Goal: Task Accomplishment & Management: Use online tool/utility

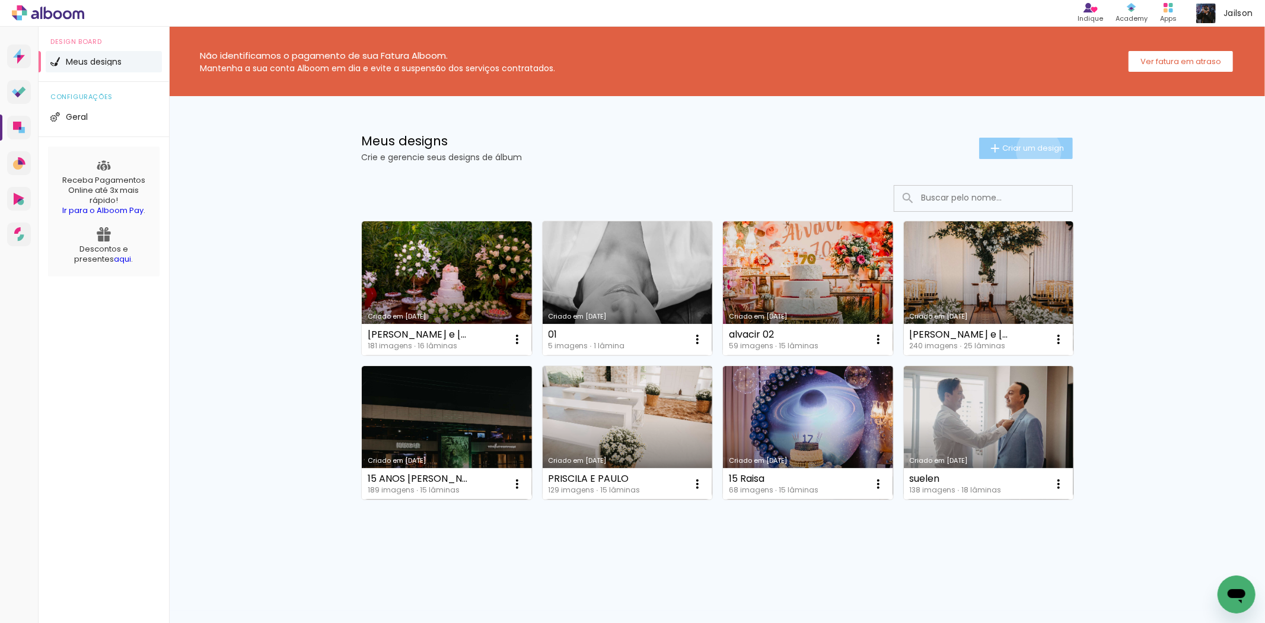
click at [1037, 151] on span "Criar um design" at bounding box center [1033, 148] width 62 height 8
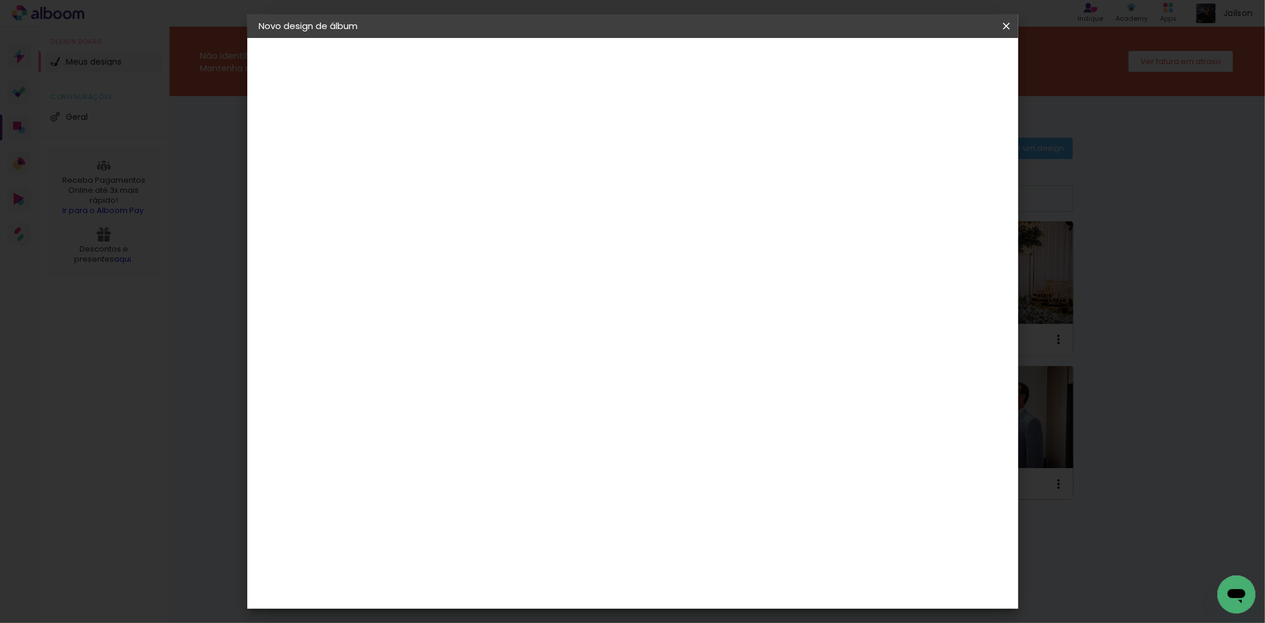
click at [453, 166] on input at bounding box center [453, 159] width 0 height 18
type input "teste"
type paper-input "teste"
click at [575, 55] on paper-button "Avançar" at bounding box center [546, 63] width 58 height 20
click at [643, 178] on paper-item "Tamanho Livre" at bounding box center [591, 180] width 106 height 26
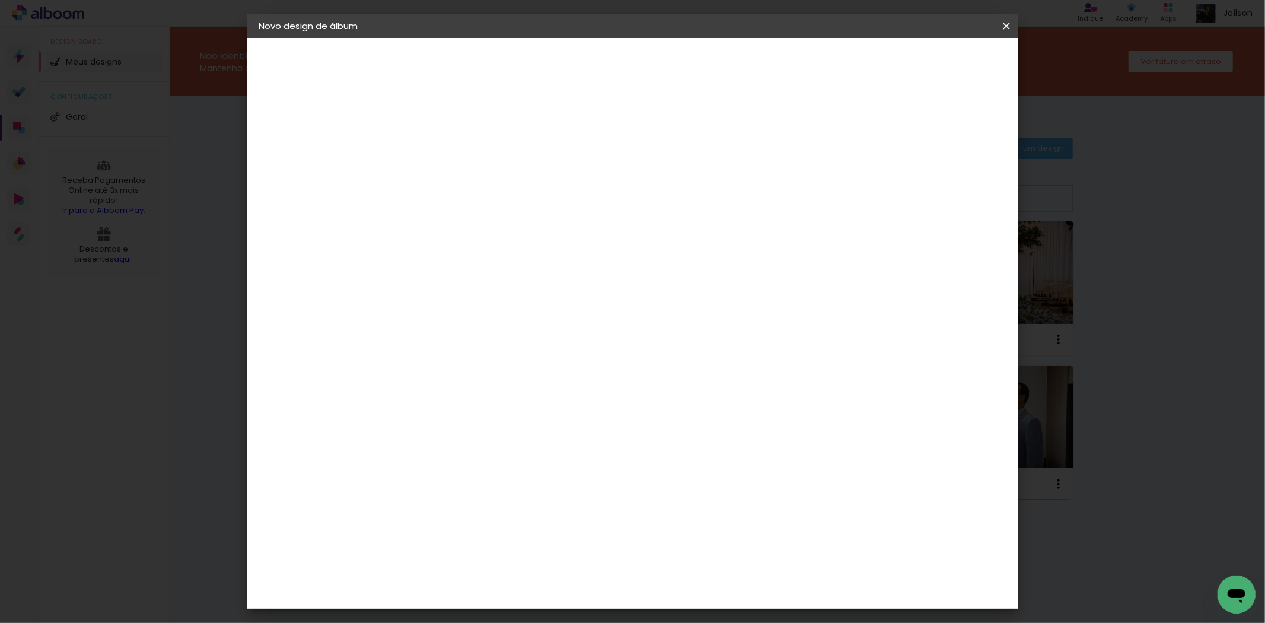
click at [675, 181] on paper-item "Tamanho Livre" at bounding box center [618, 180] width 114 height 26
click at [675, 63] on paper-button "Avançar" at bounding box center [646, 63] width 58 height 20
click at [556, 273] on div at bounding box center [566, 286] width 151 height 100
drag, startPoint x: 429, startPoint y: 333, endPoint x: 407, endPoint y: 333, distance: 21.9
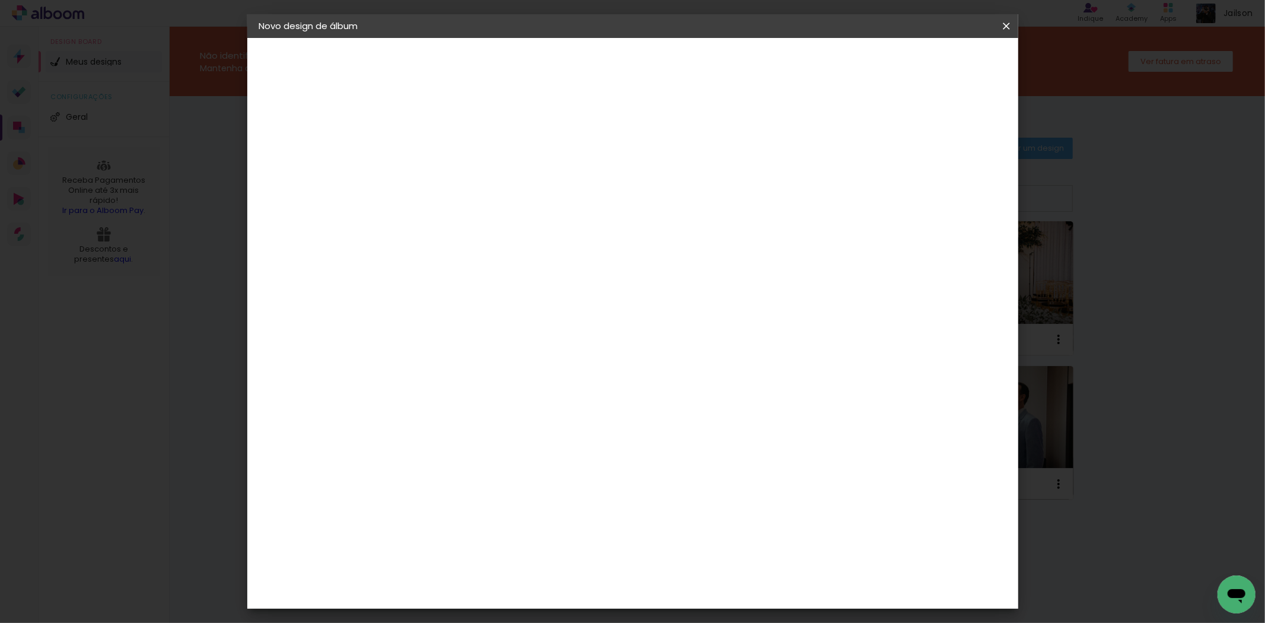
click at [407, 333] on input "30" at bounding box center [415, 337] width 31 height 18
drag, startPoint x: 428, startPoint y: 259, endPoint x: 398, endPoint y: 259, distance: 29.7
click at [398, 38] on quentale-album-spec "Iniciar design Iniciar design" at bounding box center [632, 38] width 771 height 0
type input "15"
type paper-input "15"
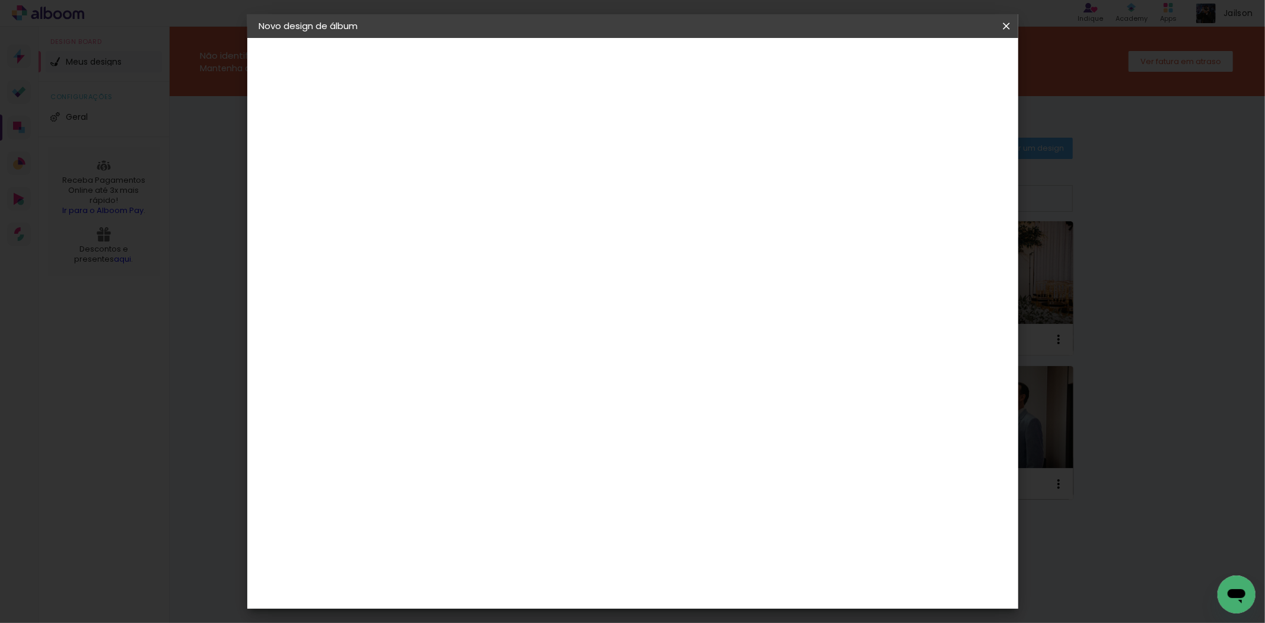
drag, startPoint x: 709, startPoint y: 377, endPoint x: 690, endPoint y: 377, distance: 19.6
click at [690, 377] on input "60" at bounding box center [697, 378] width 31 height 18
type input "10"
type paper-input "10"
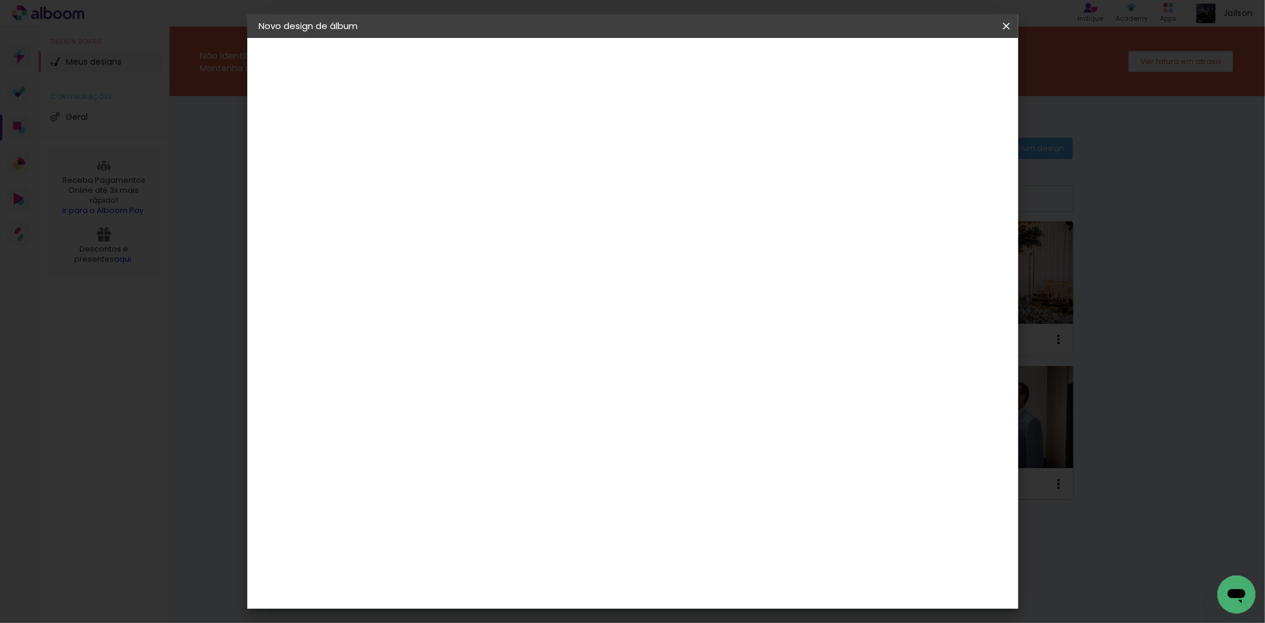
click at [763, 56] on paper-button "Iniciar design" at bounding box center [725, 67] width 76 height 28
click at [751, 60] on span "Iniciar design" at bounding box center [725, 67] width 52 height 17
click at [633, 190] on span "cm" at bounding box center [640, 186] width 14 height 18
drag, startPoint x: 643, startPoint y: 181, endPoint x: 590, endPoint y: 184, distance: 52.9
click at [590, 184] on div "5 cm" at bounding box center [633, 186] width 143 height 30
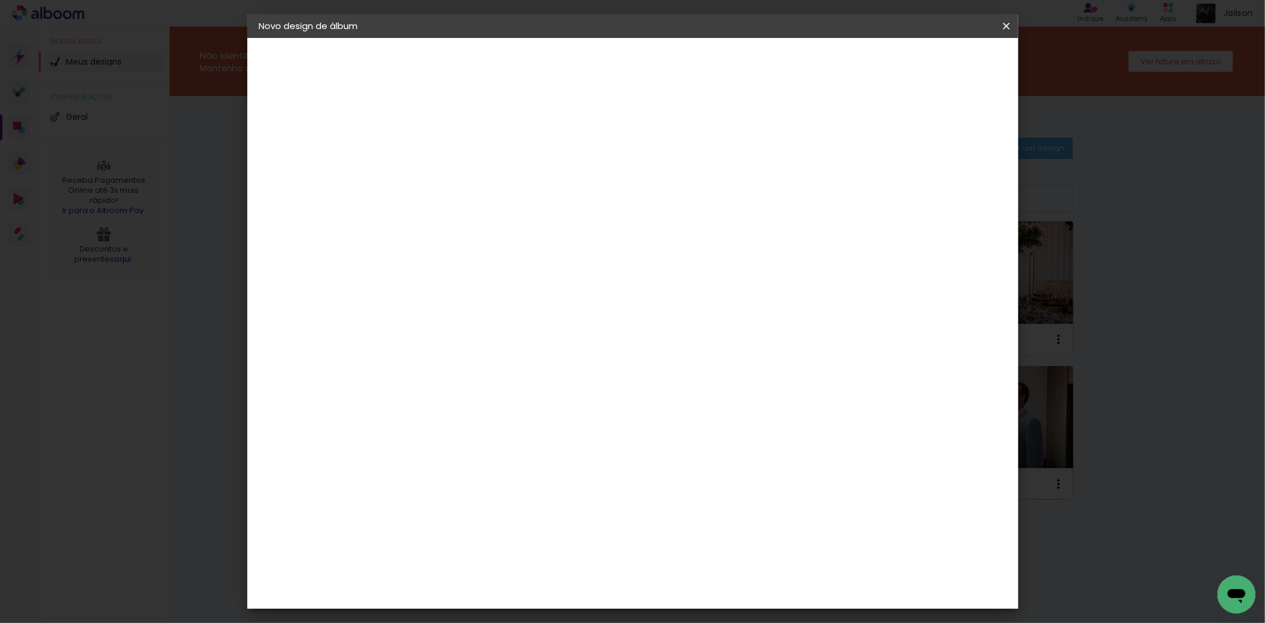
drag, startPoint x: 851, startPoint y: 179, endPoint x: 802, endPoint y: 180, distance: 48.6
click at [782, 155] on div "5 cm cm cm mm A maioria das encadernadoras sugere 5mm de sangria." at bounding box center [591, 107] width 380 height 95
drag, startPoint x: 831, startPoint y: 173, endPoint x: 821, endPoint y: 174, distance: 10.1
click at [821, 174] on paper-input-container "5 mm" at bounding box center [841, 180] width 47 height 30
type input "0"
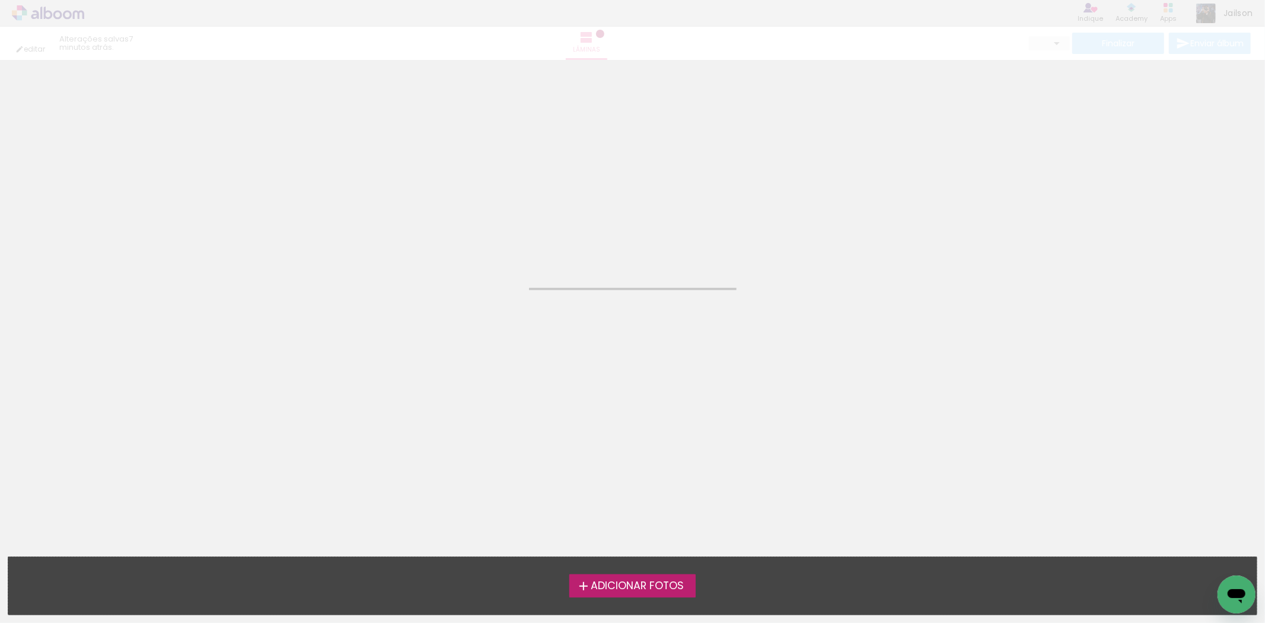
click at [737, 475] on neon-animated-pages "Confirmar Cancelar" at bounding box center [632, 341] width 1265 height 563
click at [681, 588] on span "Adicionar Fotos" at bounding box center [637, 586] width 93 height 11
click at [0, 0] on input "file" at bounding box center [0, 0] width 0 height 0
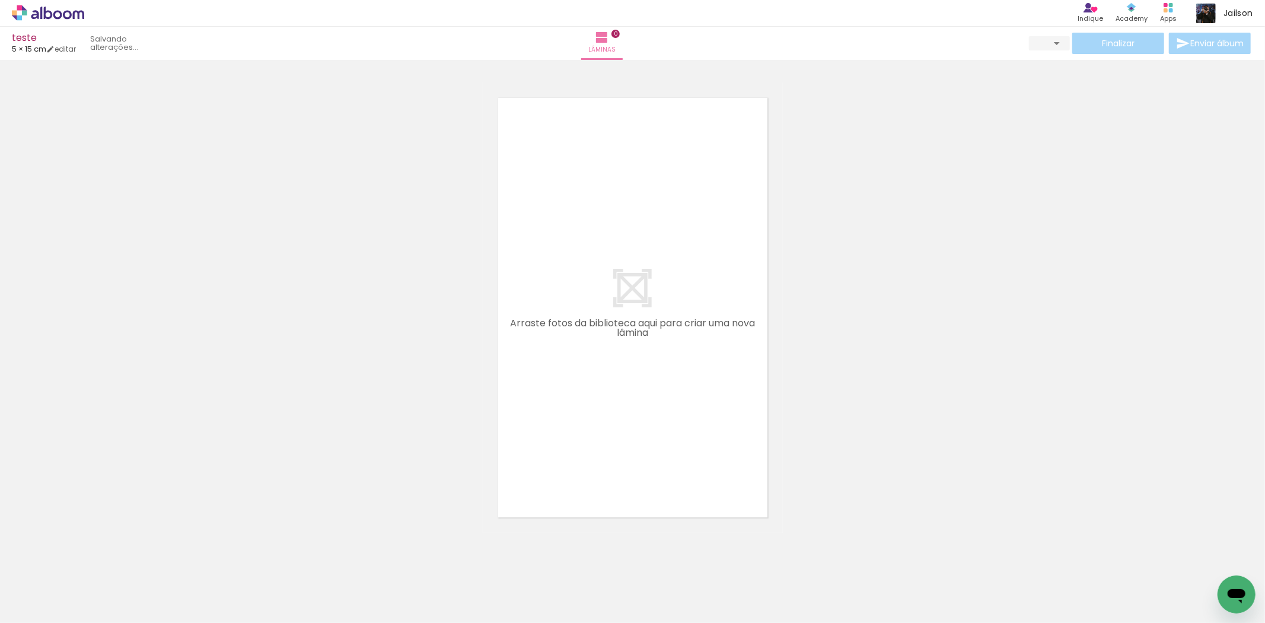
scroll to position [15, 0]
drag, startPoint x: 115, startPoint y: 591, endPoint x: 490, endPoint y: 336, distance: 453.8
click at [490, 336] on quentale-workspace at bounding box center [632, 311] width 1265 height 623
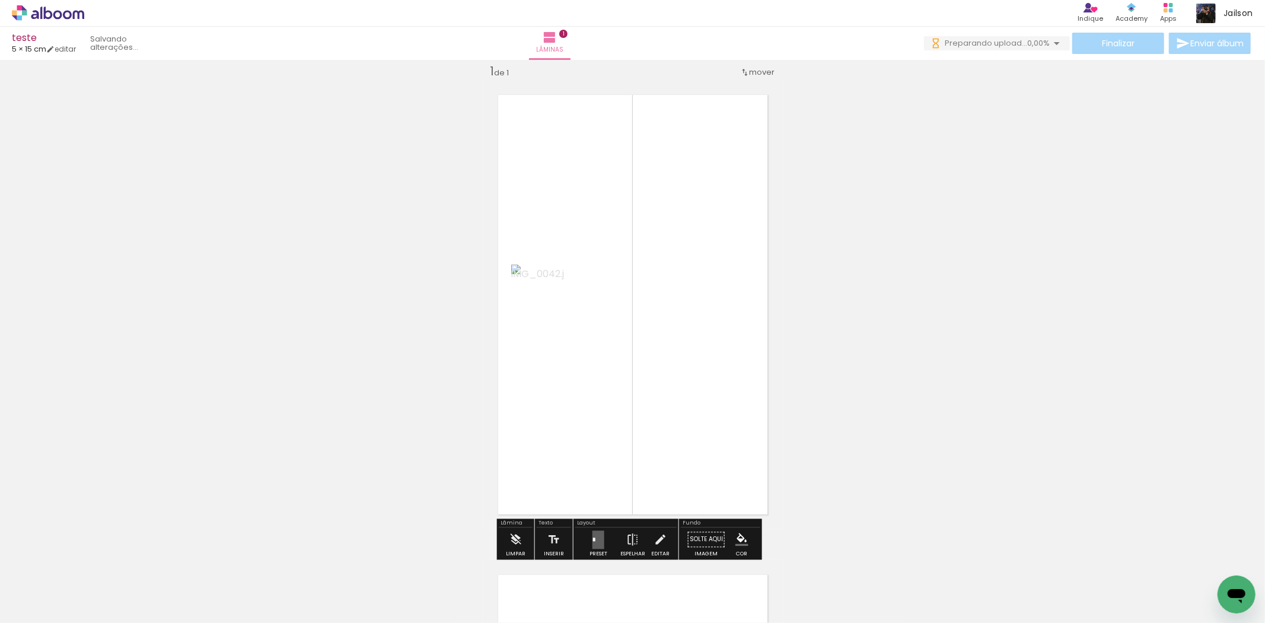
click at [38, 608] on span "Adicionar Fotos" at bounding box center [42, 606] width 36 height 13
click at [0, 0] on input "file" at bounding box center [0, 0] width 0 height 0
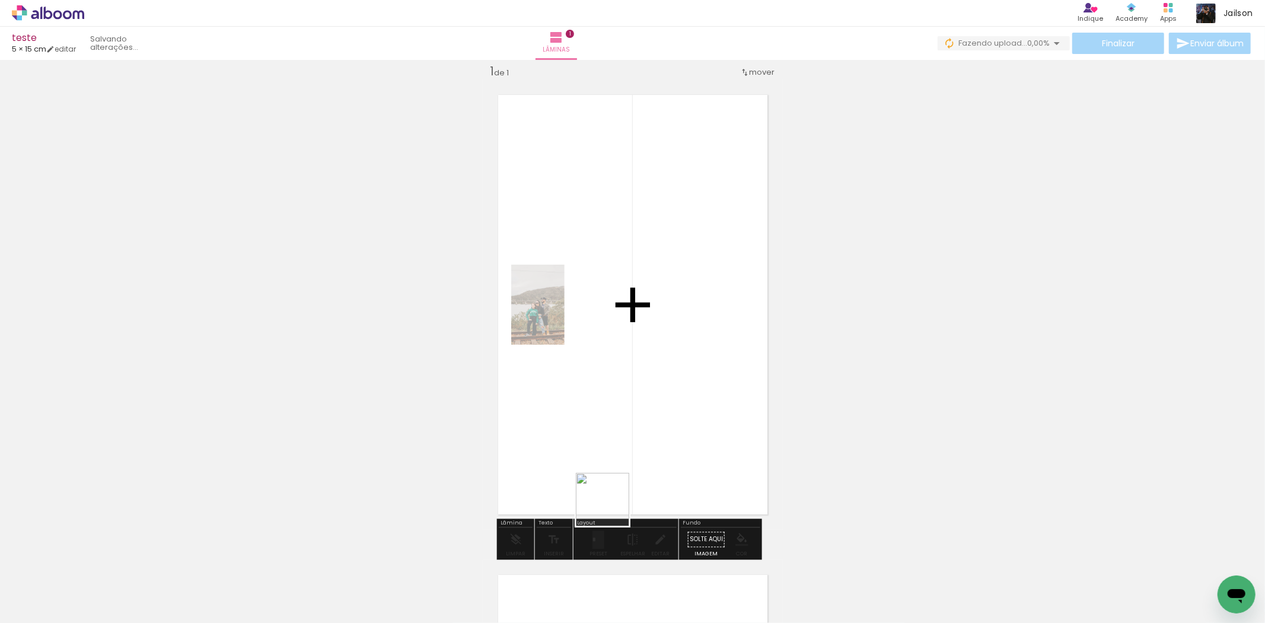
drag, startPoint x: 505, startPoint y: 522, endPoint x: 612, endPoint y: 508, distance: 108.3
click at [612, 508] on quentale-workspace at bounding box center [632, 311] width 1265 height 623
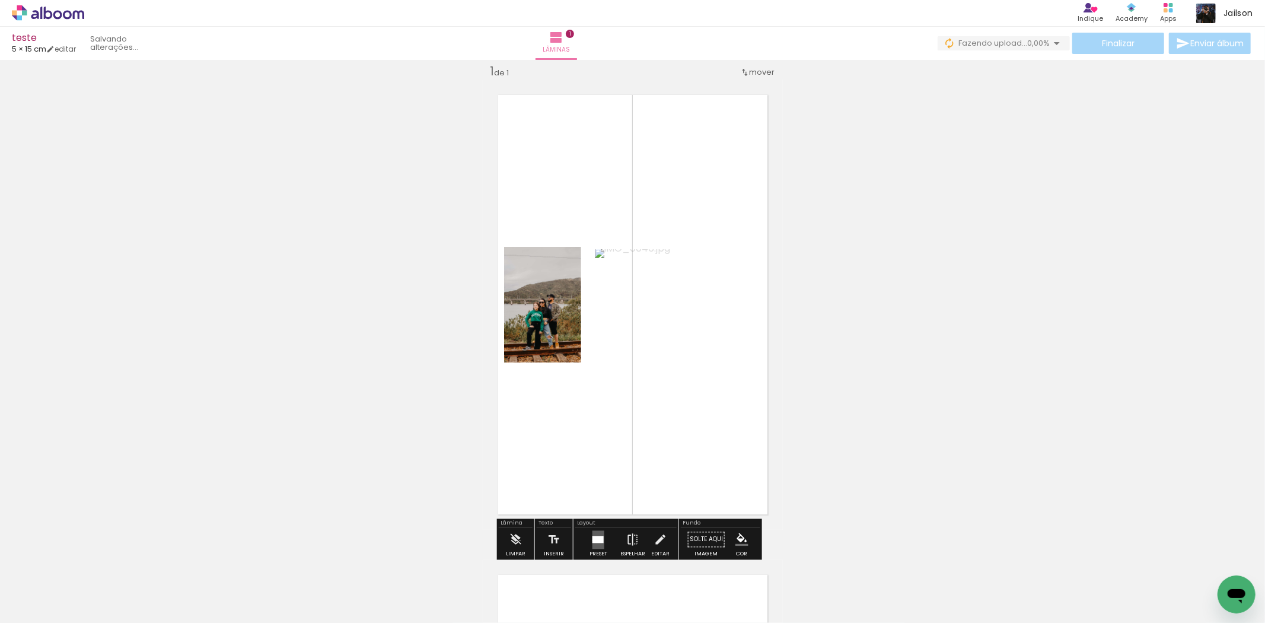
click at [598, 537] on div at bounding box center [597, 539] width 11 height 7
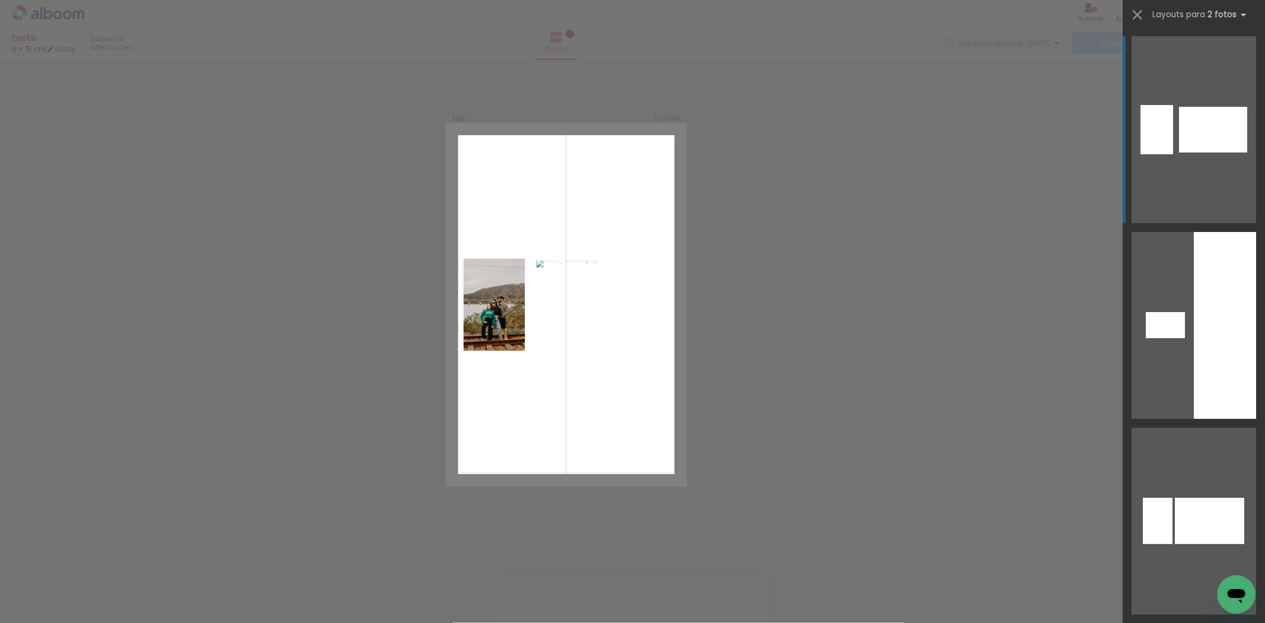
click at [1217, 150] on div at bounding box center [1213, 130] width 68 height 46
click at [1201, 500] on div at bounding box center [1209, 521] width 69 height 46
